Goal: Navigation & Orientation: Find specific page/section

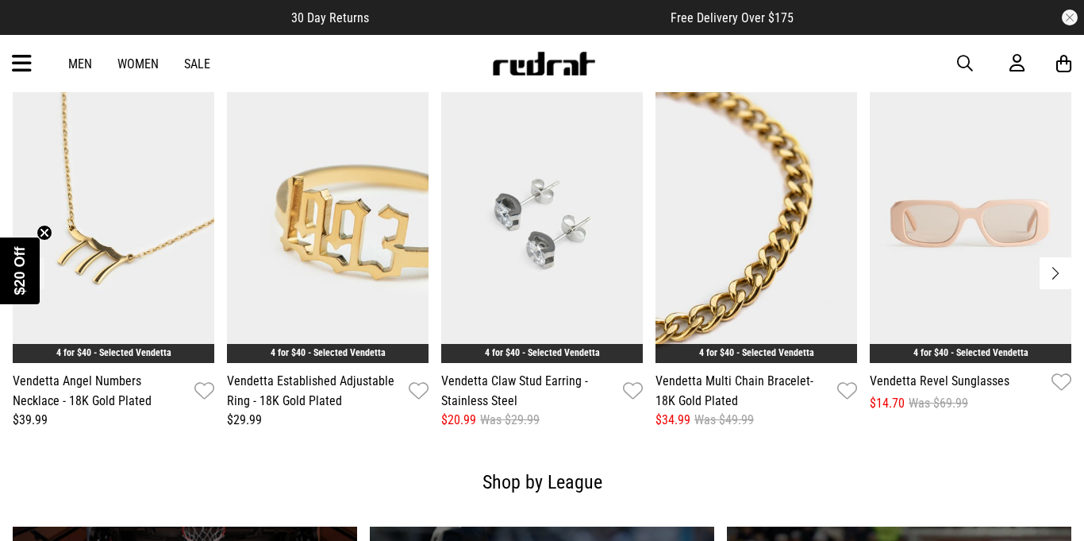
click at [1053, 257] on button "Next slide" at bounding box center [1056, 273] width 32 height 32
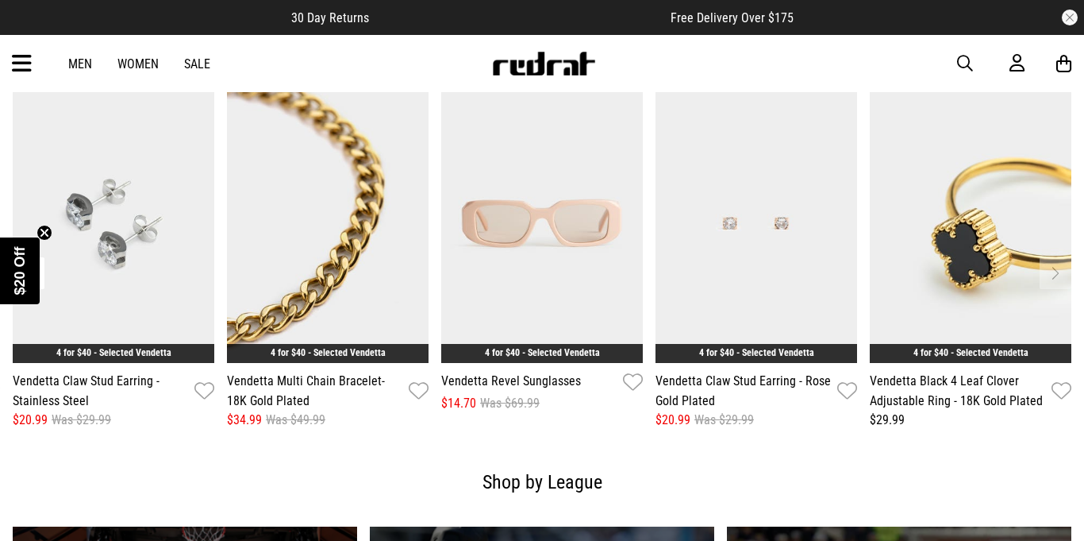
click at [144, 66] on link "Women" at bounding box center [137, 63] width 41 height 15
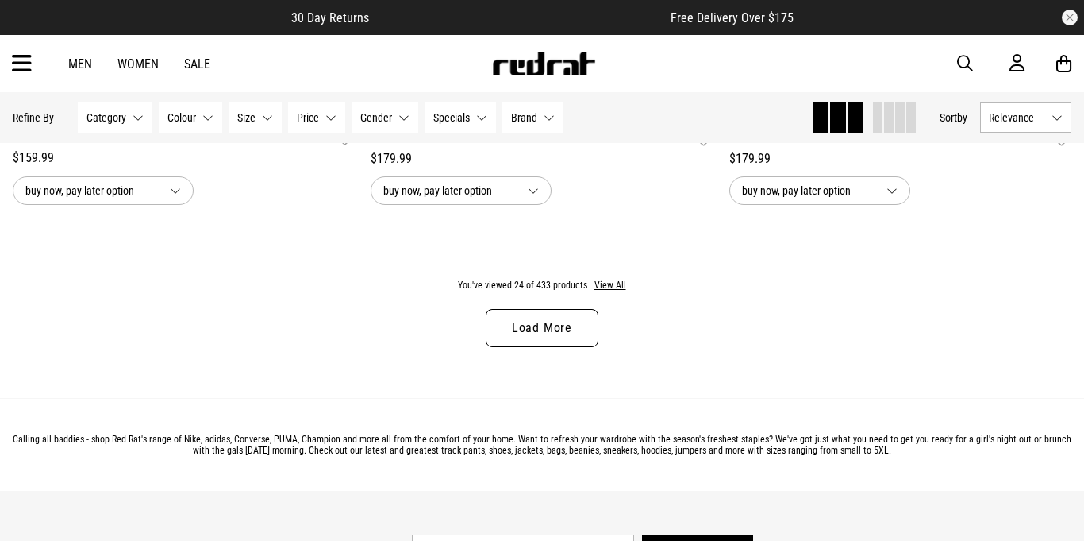
scroll to position [4866, 0]
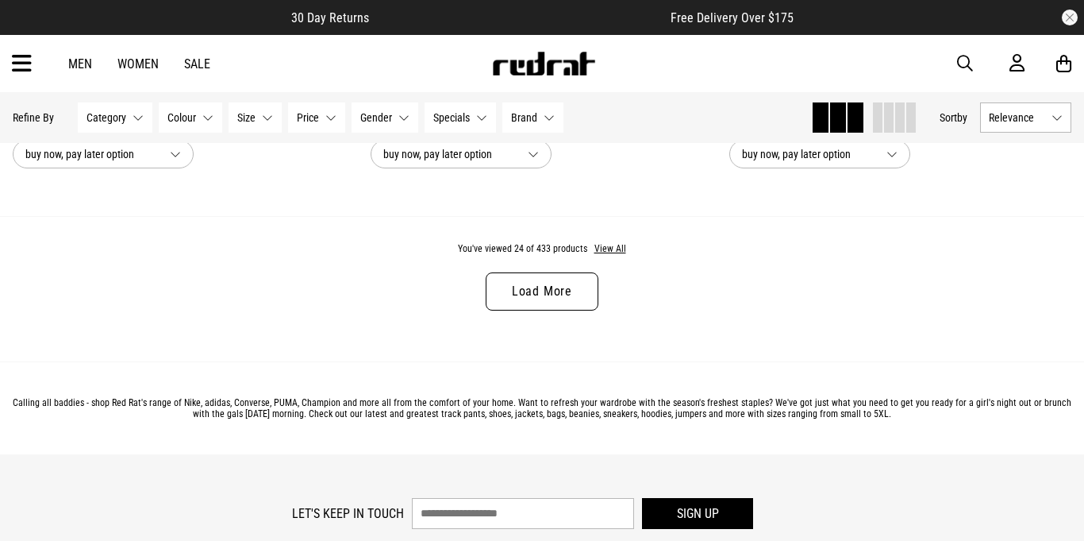
click at [572, 304] on link "Load More" at bounding box center [542, 291] width 113 height 38
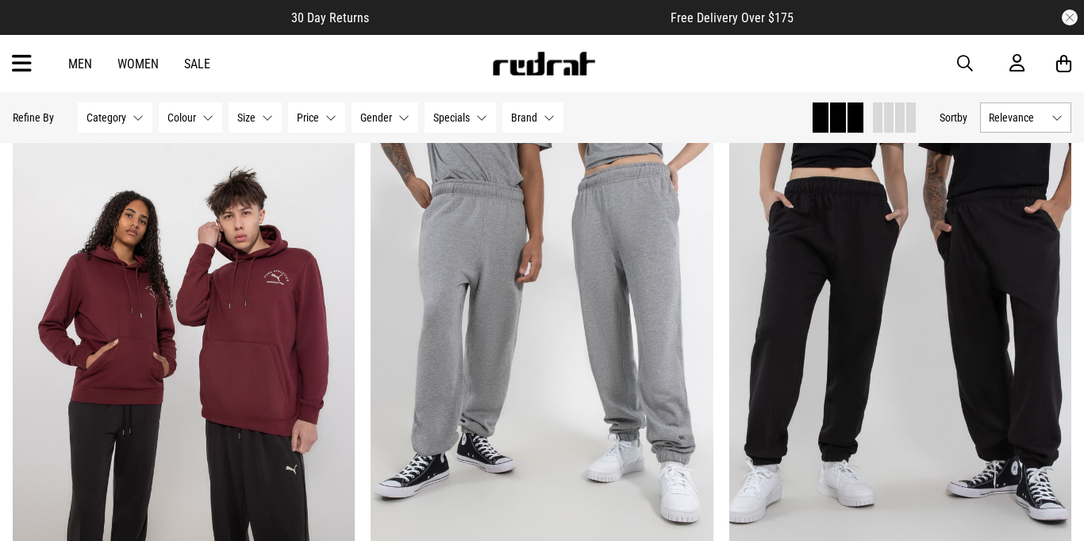
scroll to position [6786, 0]
